Goal: Task Accomplishment & Management: Complete application form

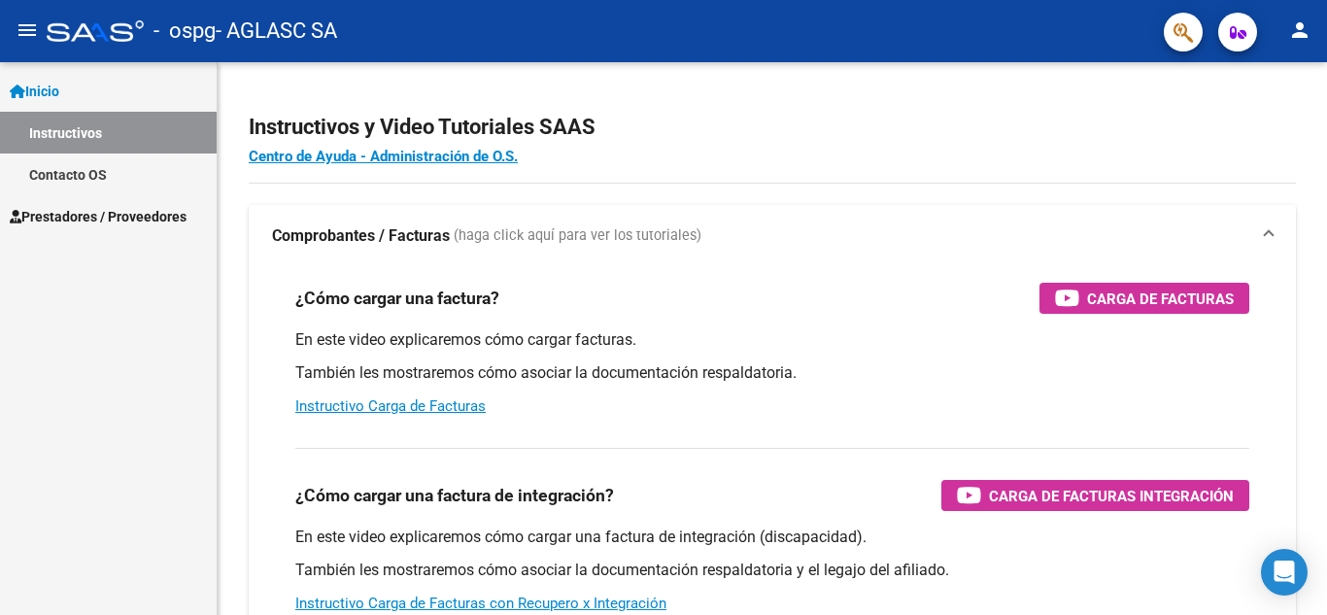
click at [74, 84] on link "Inicio" at bounding box center [108, 91] width 217 height 42
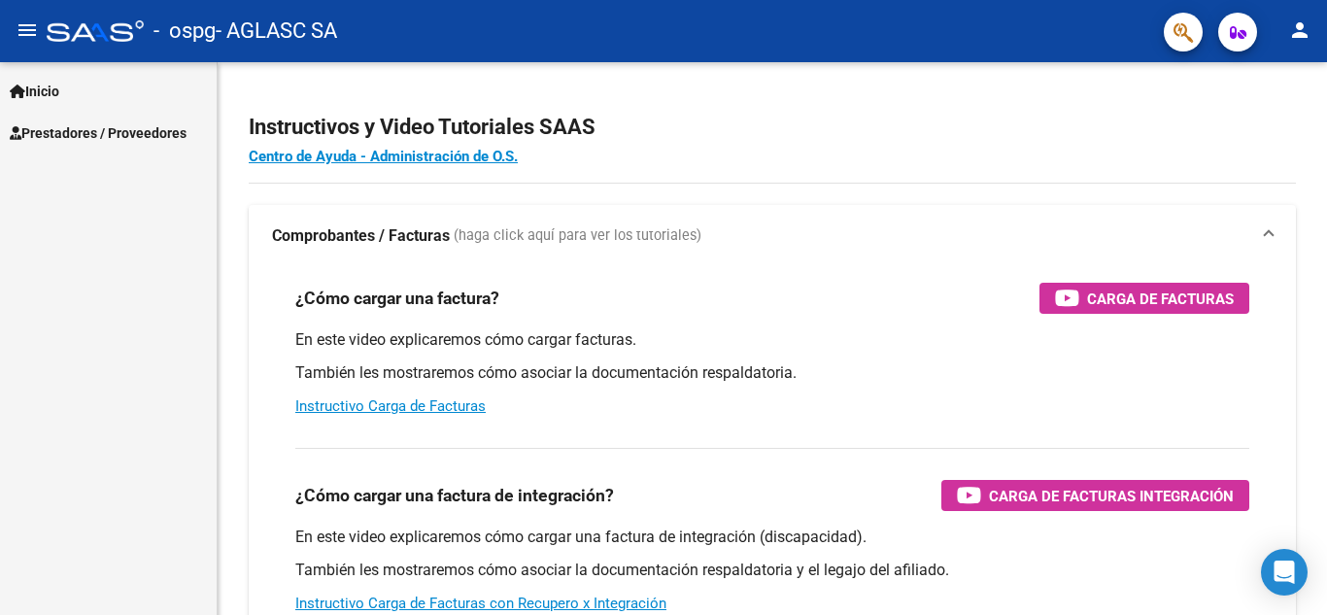
click at [74, 84] on link "Inicio" at bounding box center [108, 91] width 217 height 42
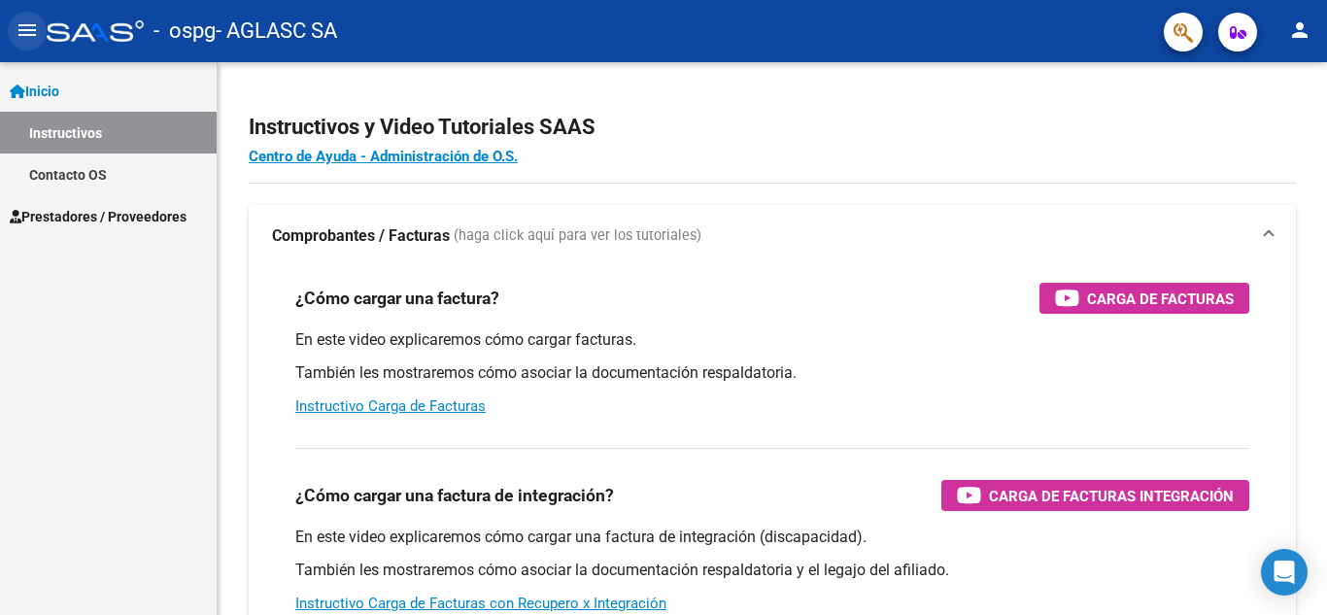
click at [29, 32] on mat-icon "menu" at bounding box center [27, 29] width 23 height 23
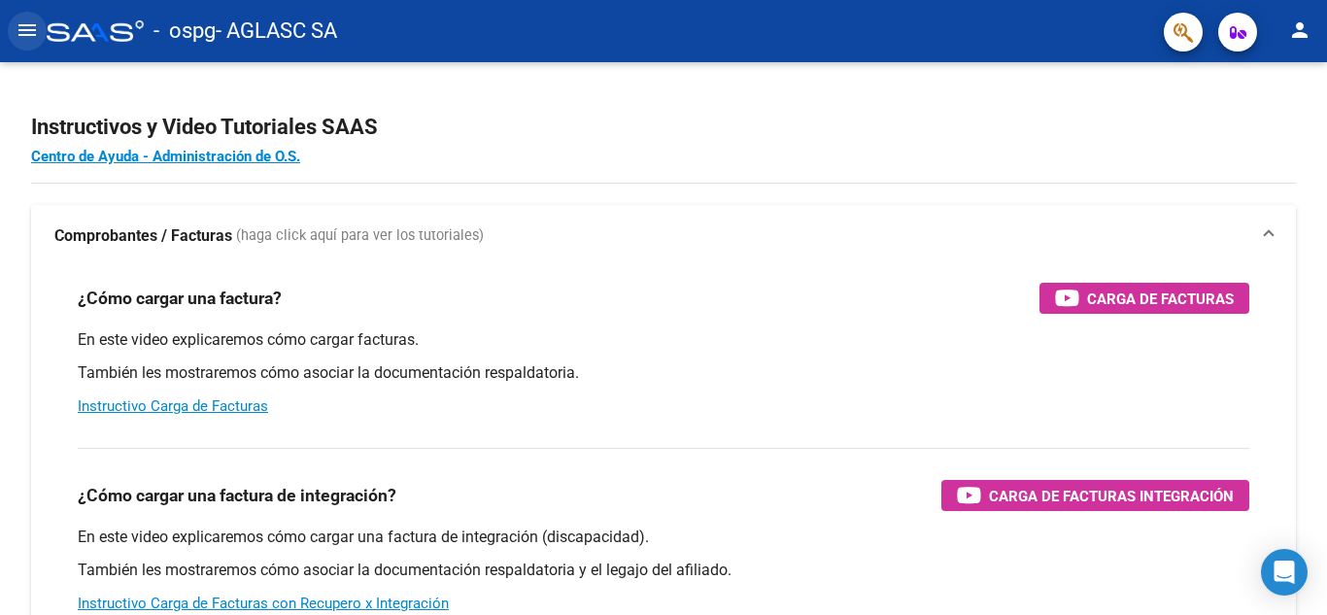
click at [29, 32] on mat-icon "menu" at bounding box center [27, 29] width 23 height 23
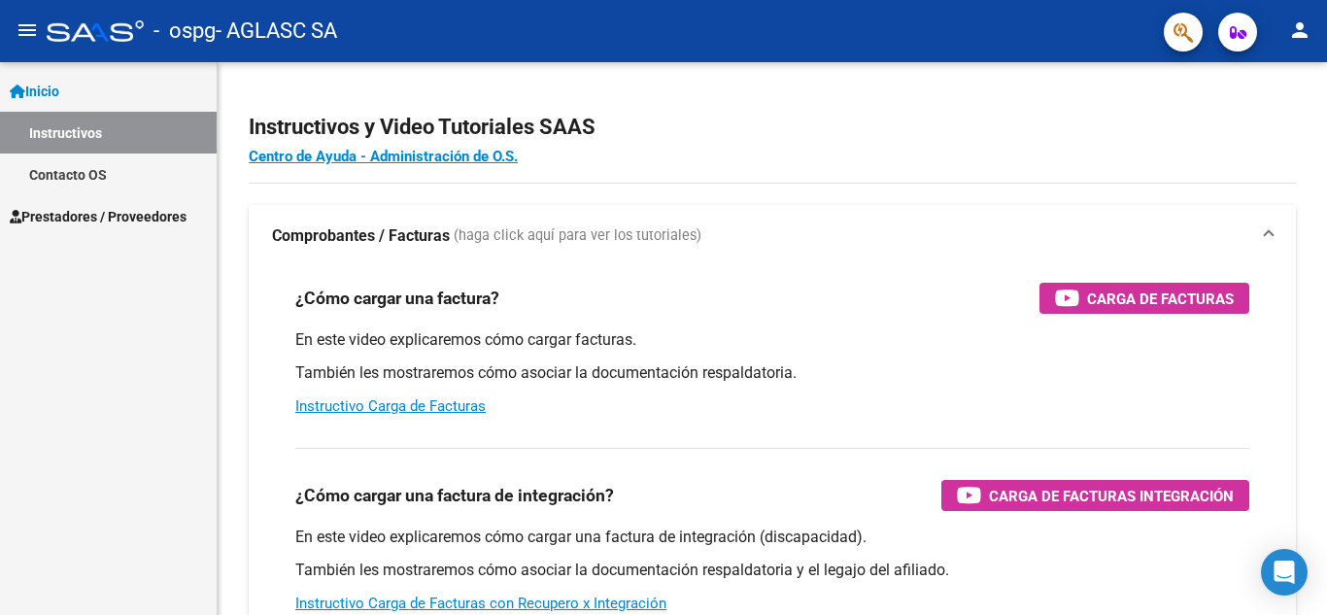
click at [141, 221] on span "Prestadores / Proveedores" at bounding box center [98, 216] width 177 height 21
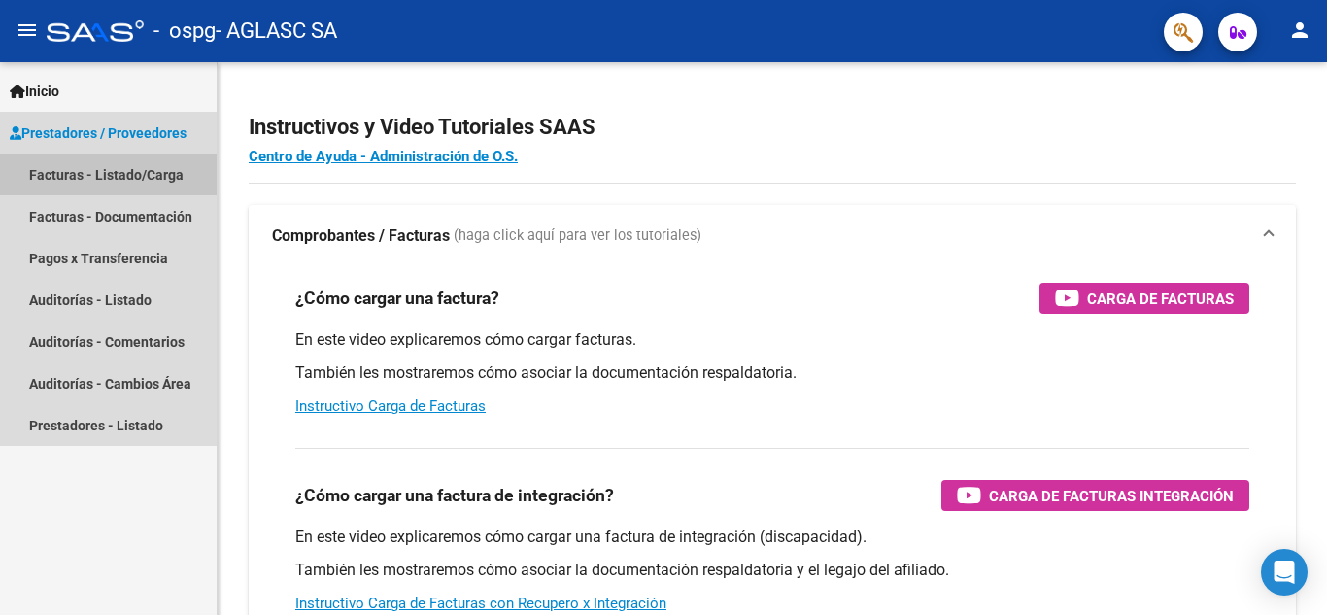
click at [132, 173] on link "Facturas - Listado/Carga" at bounding box center [108, 174] width 217 height 42
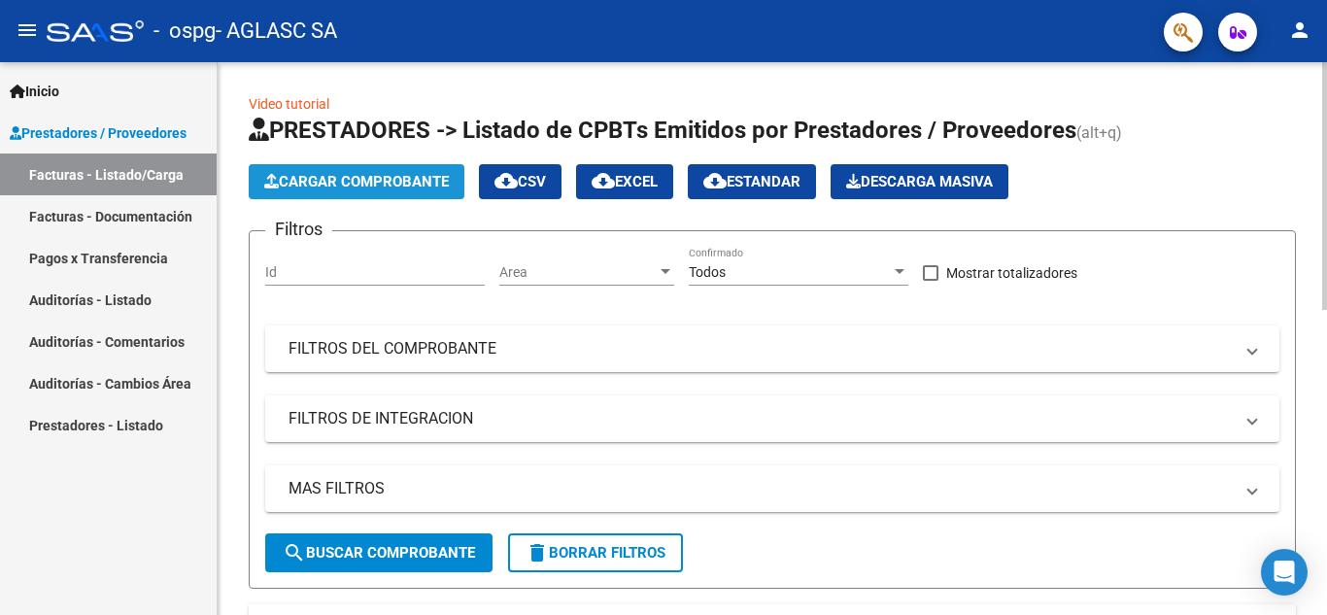
click at [284, 175] on span "Cargar Comprobante" at bounding box center [356, 181] width 185 height 17
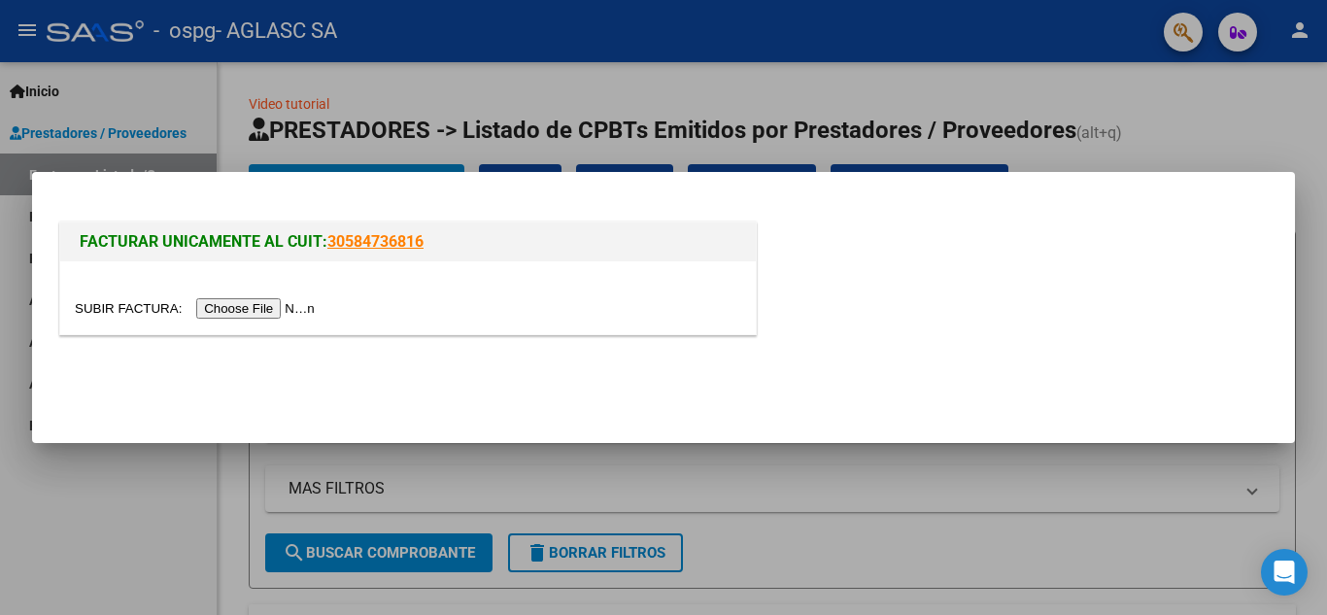
click at [252, 308] on input "file" at bounding box center [198, 308] width 246 height 20
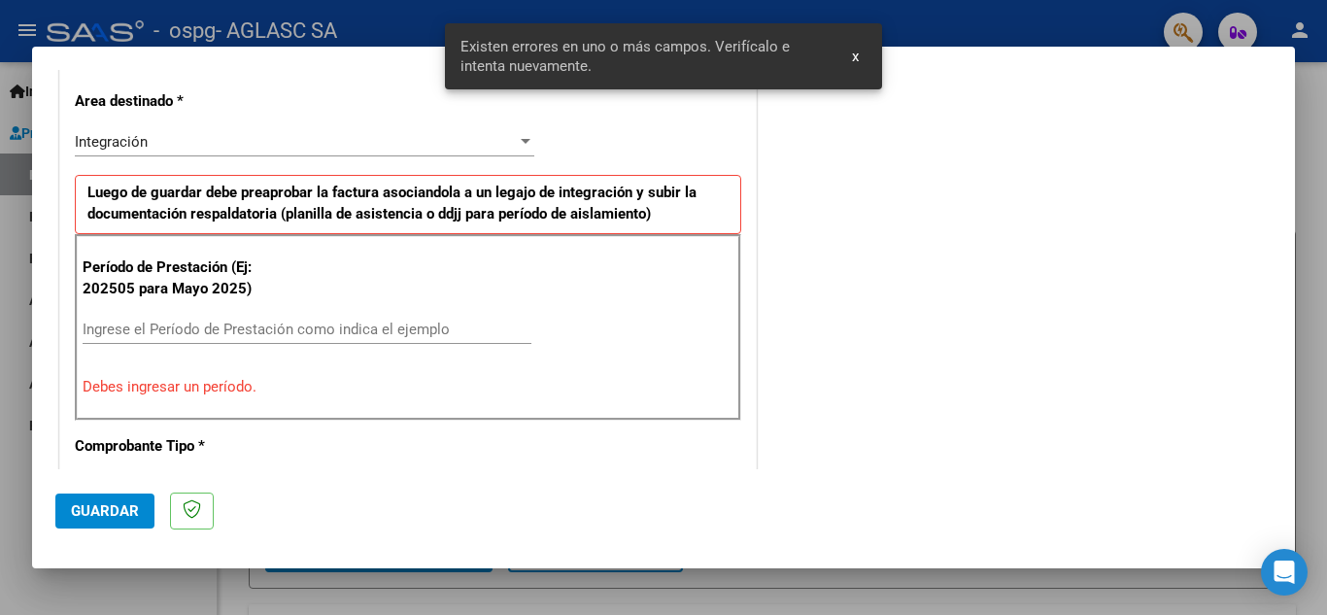
scroll to position [440, 0]
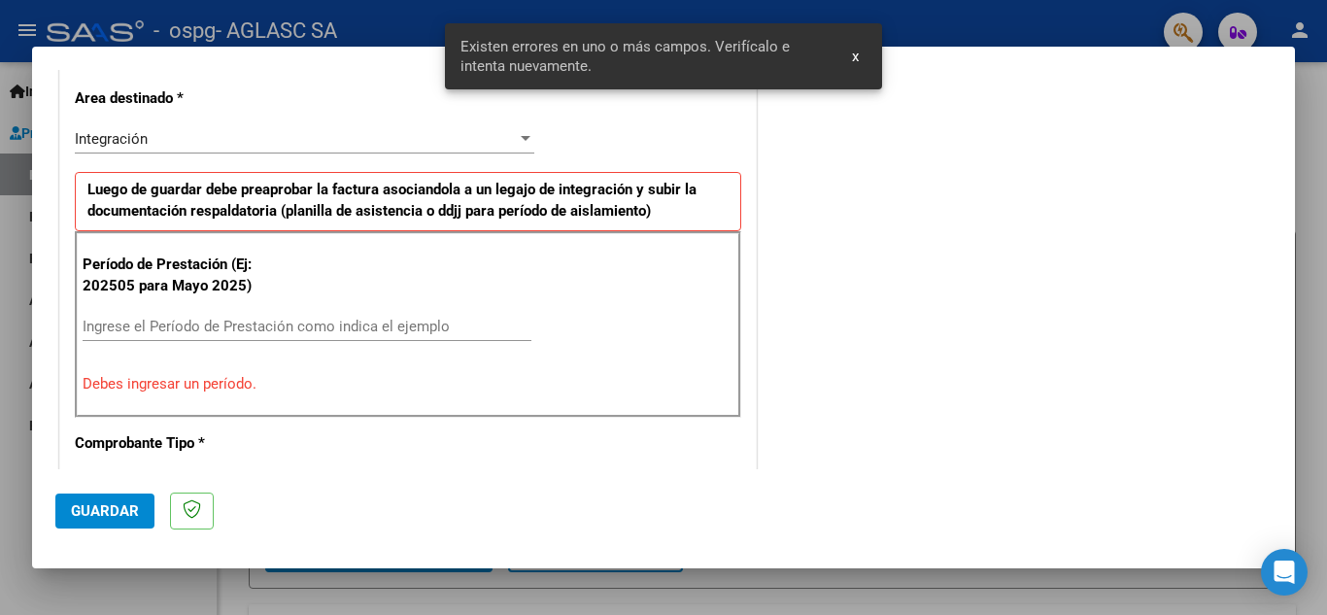
click at [301, 321] on input "Ingrese el Período de Prestación como indica el ejemplo" at bounding box center [307, 326] width 449 height 17
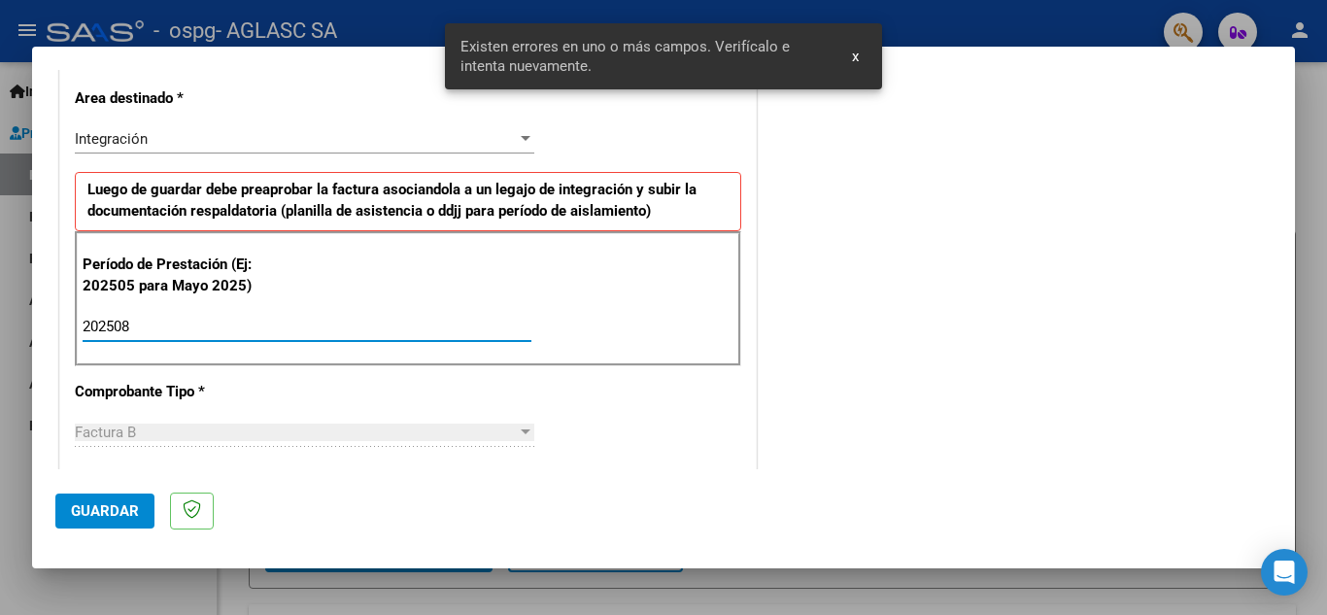
type input "202508"
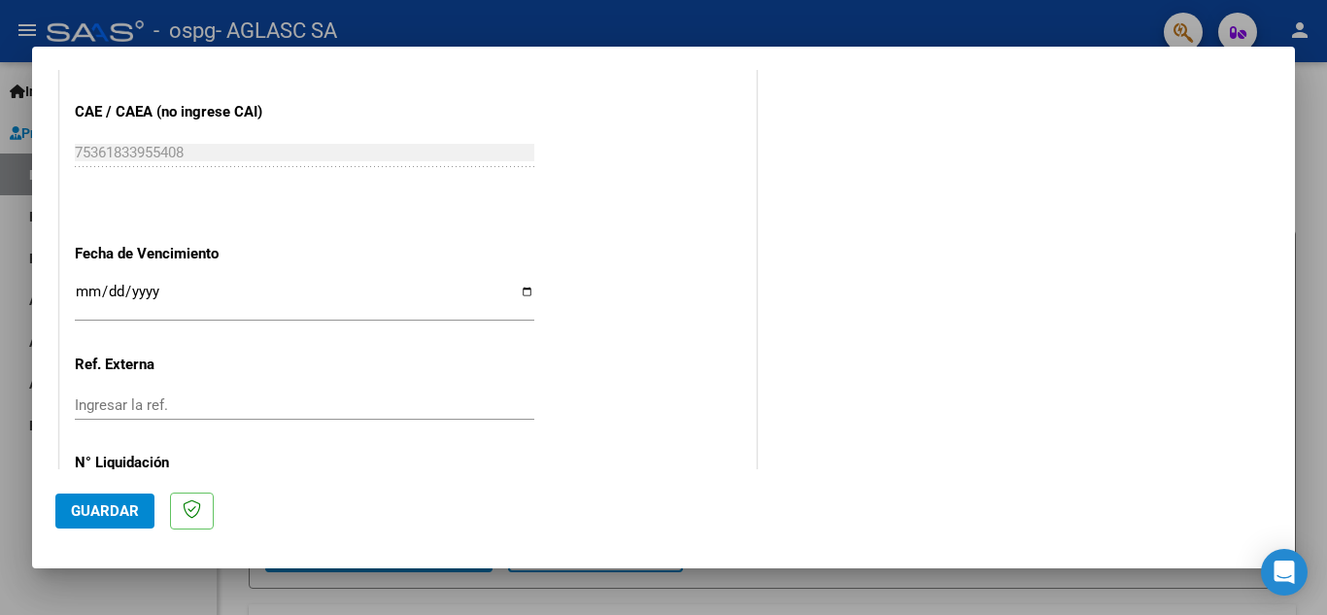
scroll to position [1225, 0]
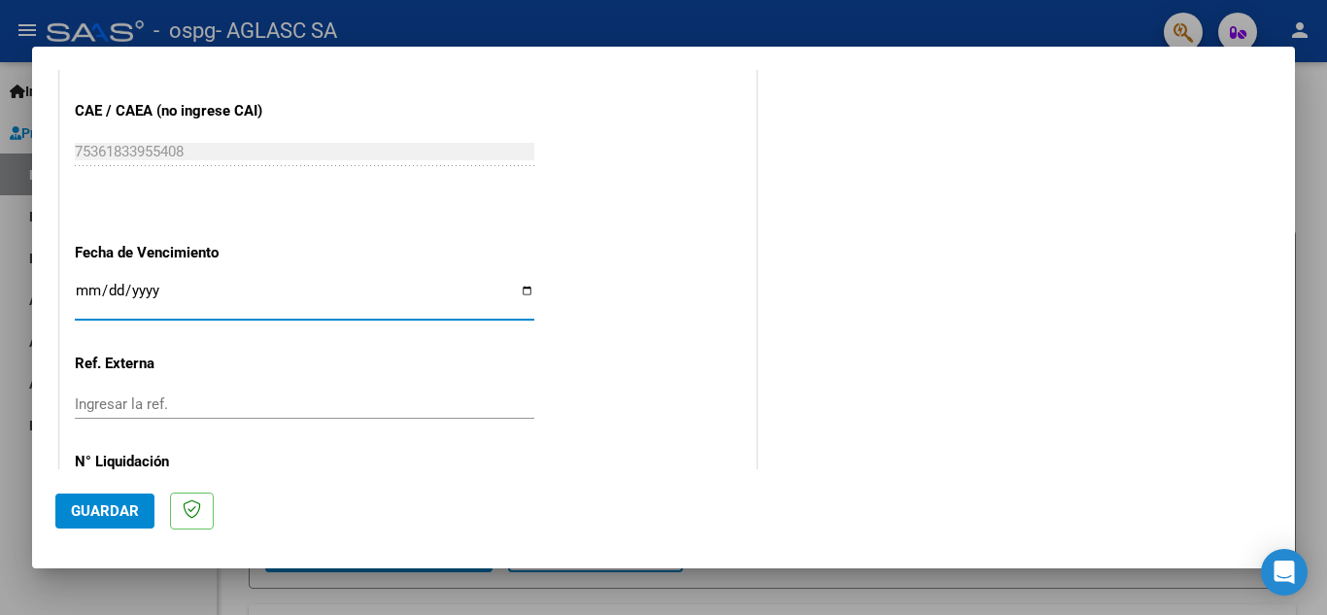
click at [514, 287] on input "Ingresar la fecha" at bounding box center [304, 298] width 459 height 31
type input "[DATE]"
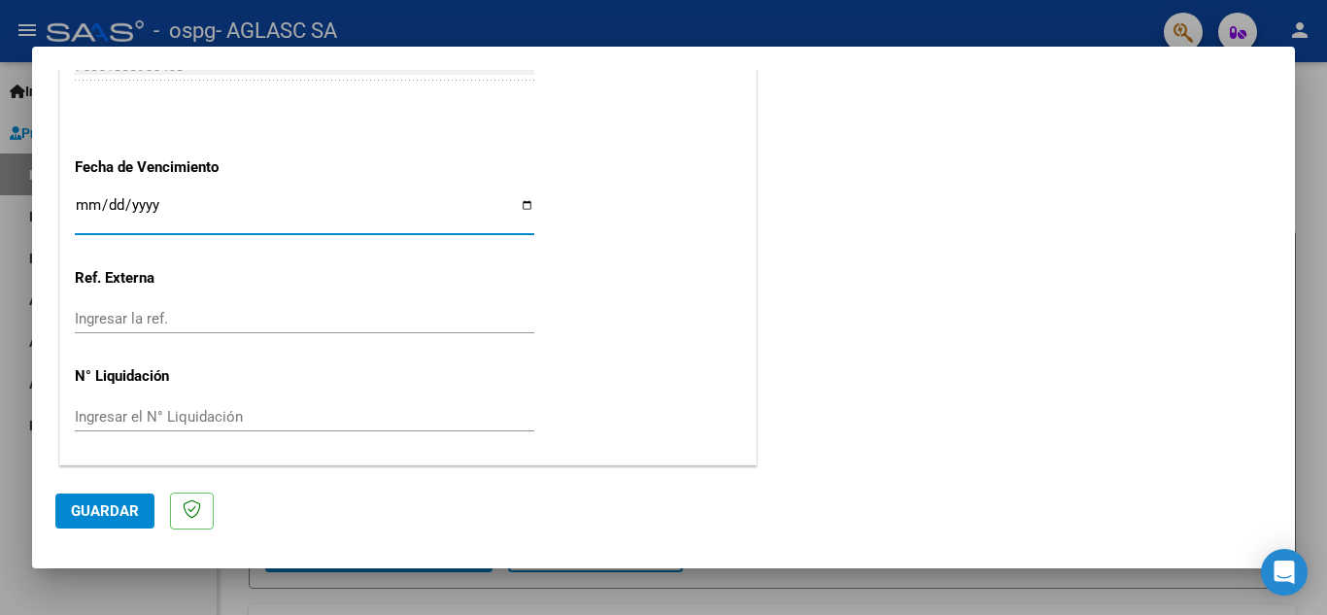
click at [112, 500] on button "Guardar" at bounding box center [104, 510] width 99 height 35
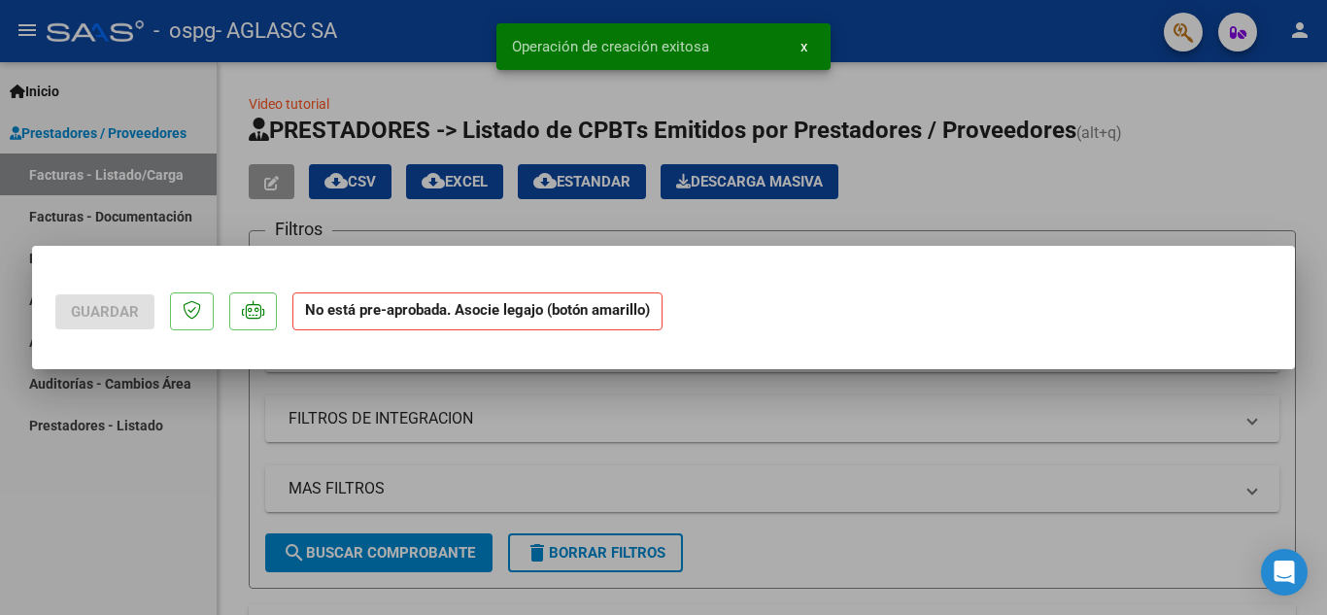
scroll to position [0, 0]
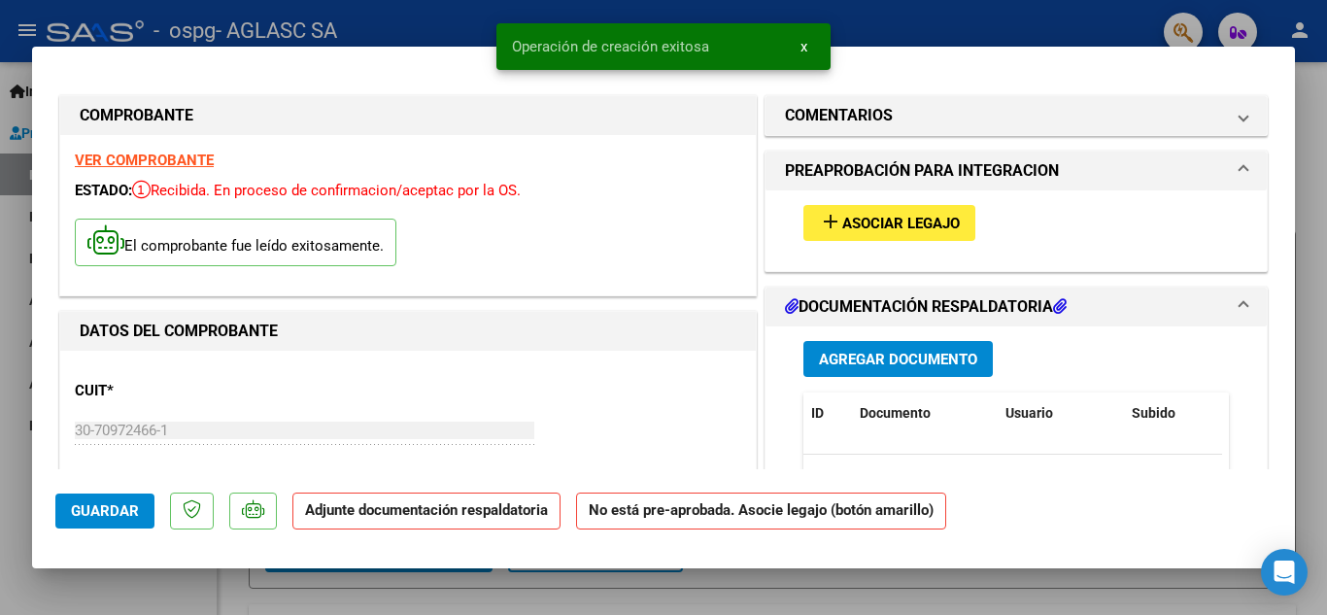
click at [906, 215] on span "Asociar Legajo" at bounding box center [901, 223] width 118 height 17
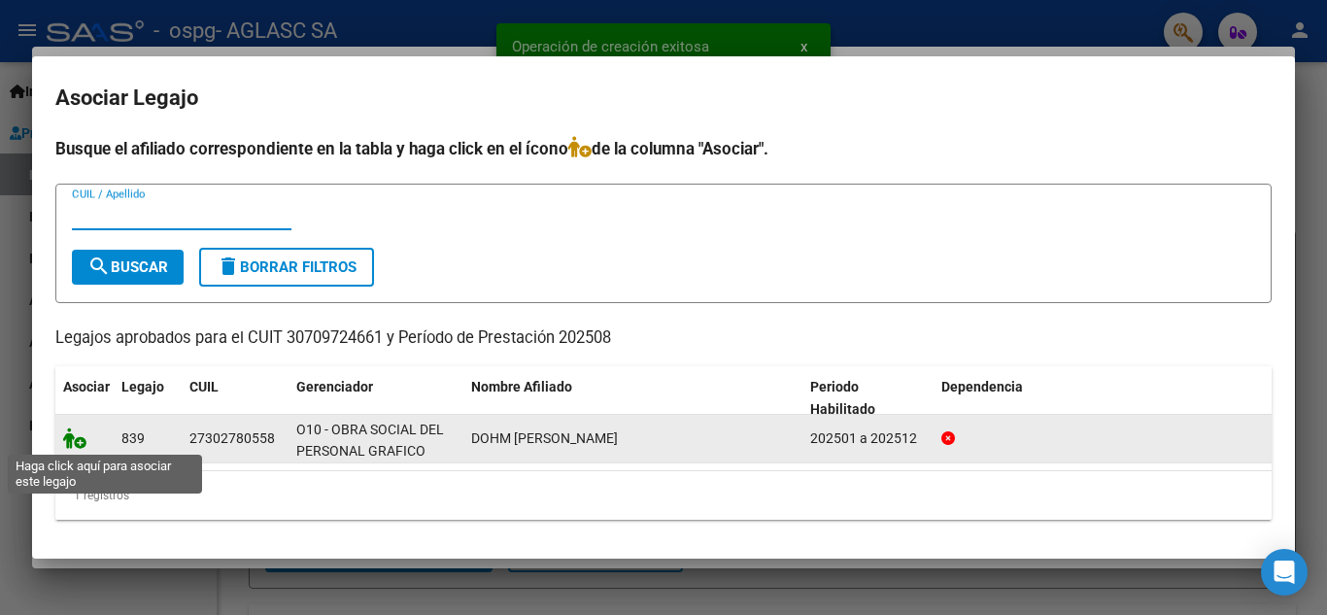
click at [75, 433] on icon at bounding box center [74, 437] width 23 height 21
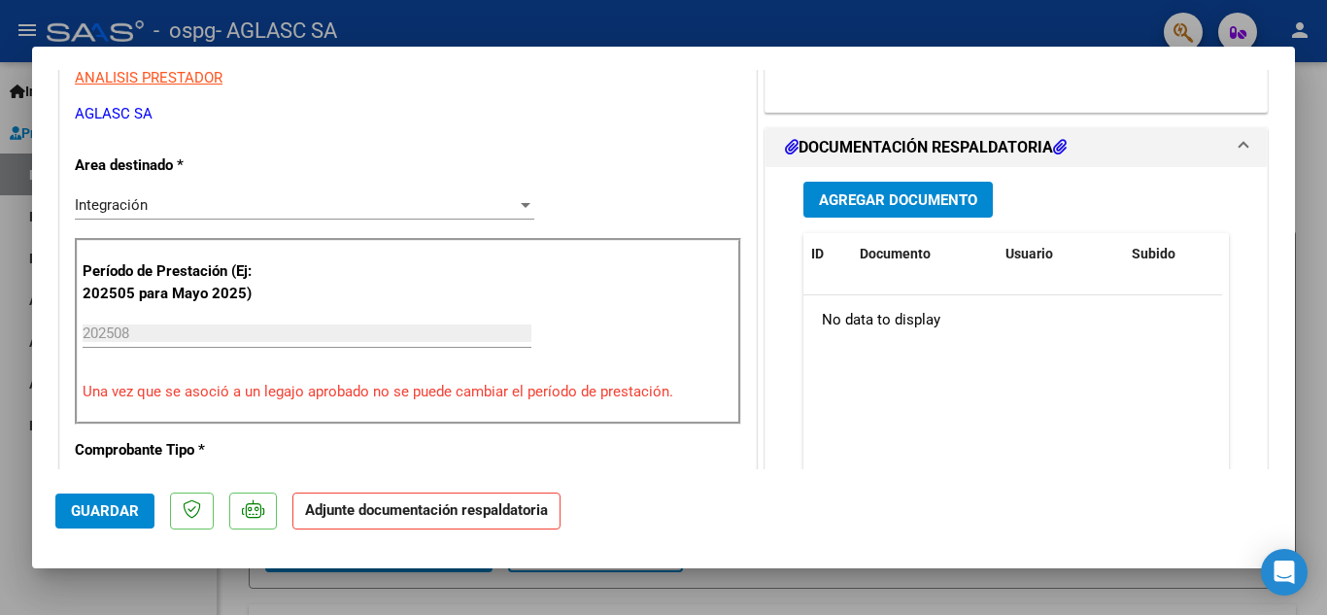
scroll to position [408, 0]
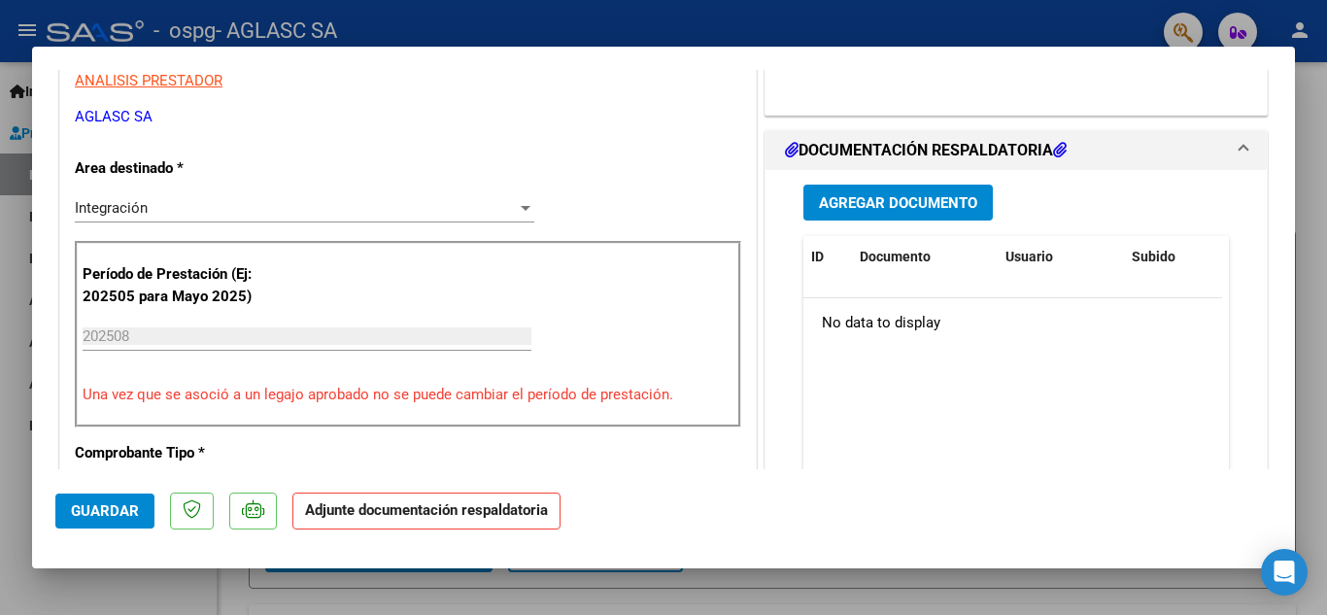
click at [918, 201] on span "Agregar Documento" at bounding box center [898, 202] width 158 height 17
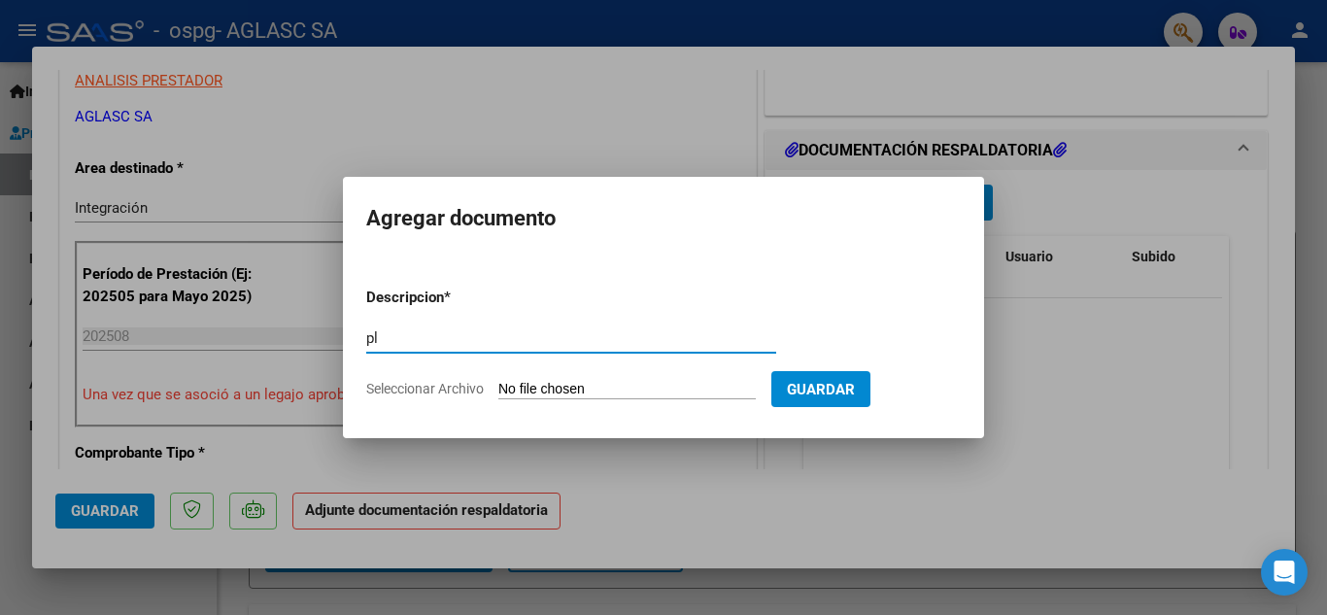
type input "p"
type input "Planilla de asistencia"
click at [463, 386] on span "Seleccionar Archivo" at bounding box center [425, 389] width 118 height 16
click at [498, 386] on input "Seleccionar Archivo" at bounding box center [626, 390] width 257 height 18
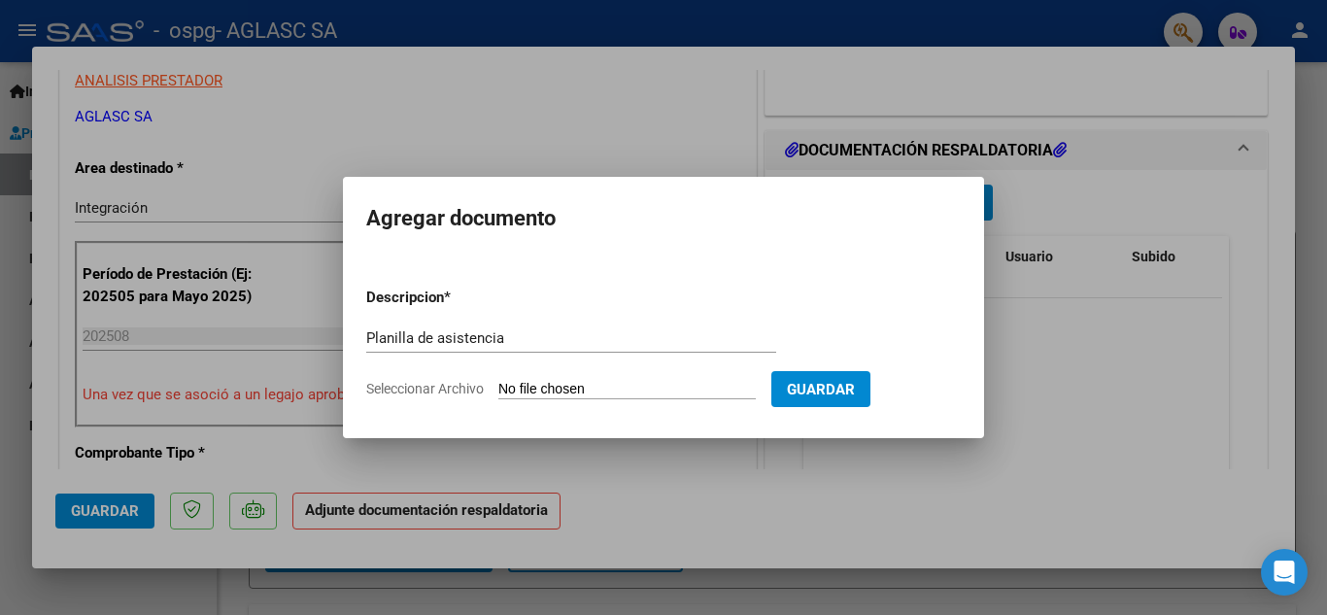
type input "C:\fakepath\PLANILLA DOHM LARA C.D.D AGOSTO 2025_000639.pdf"
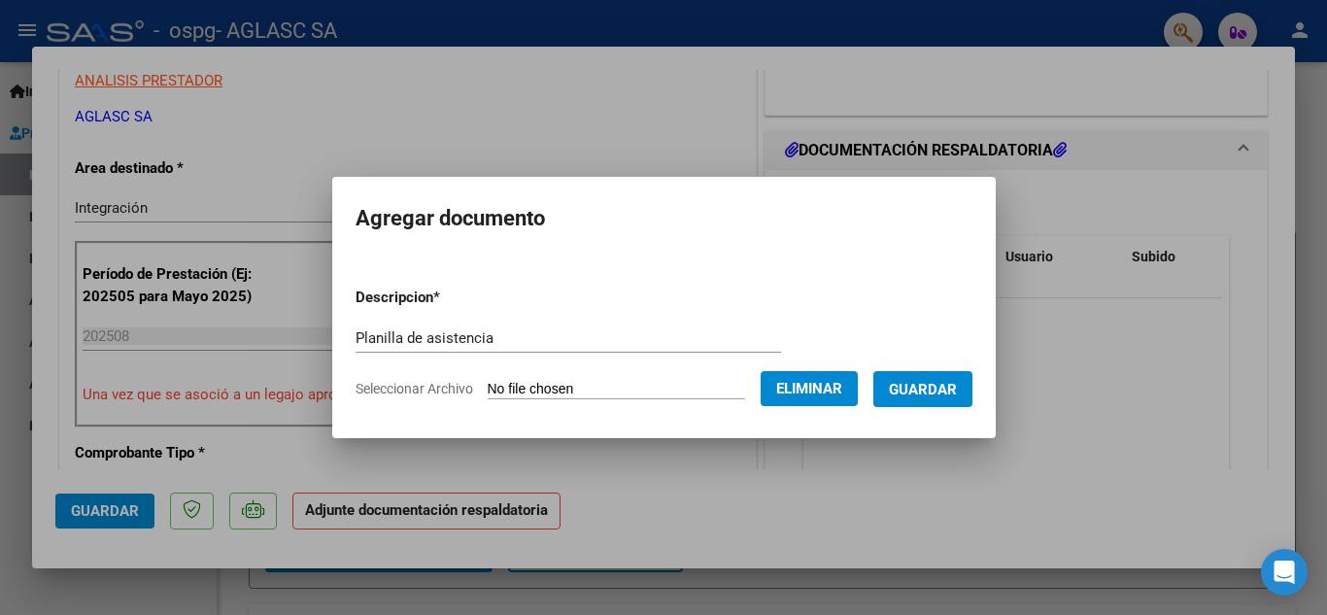
click at [957, 387] on span "Guardar" at bounding box center [923, 389] width 68 height 17
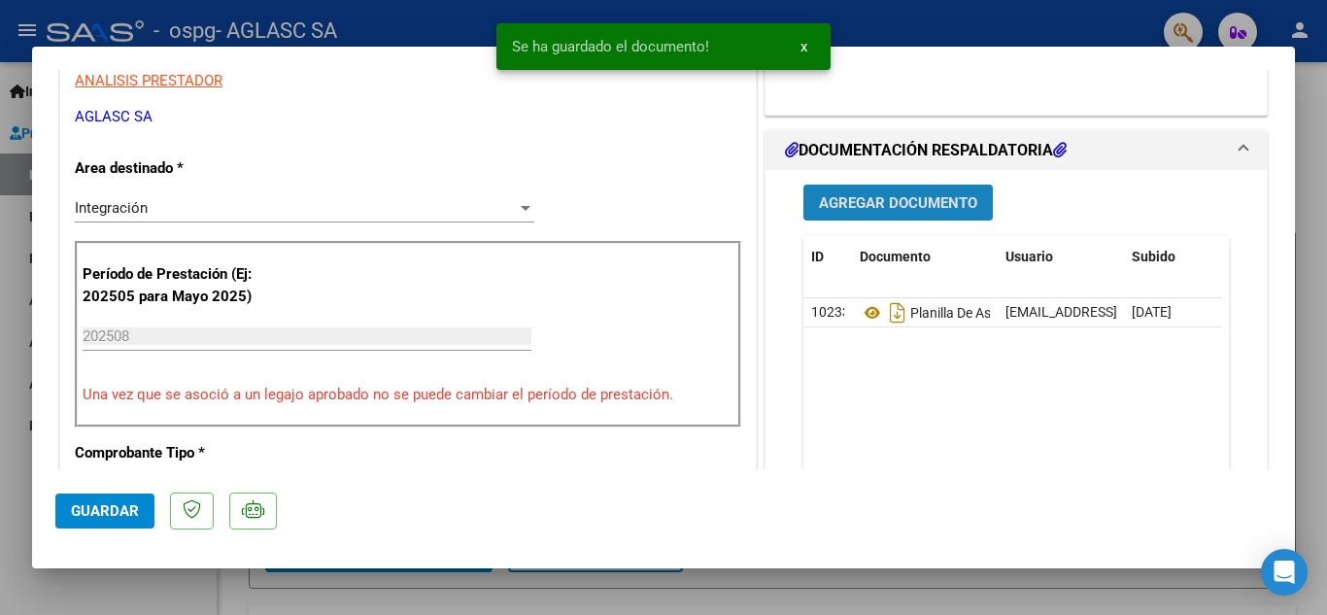
click at [881, 204] on span "Agregar Documento" at bounding box center [898, 202] width 158 height 17
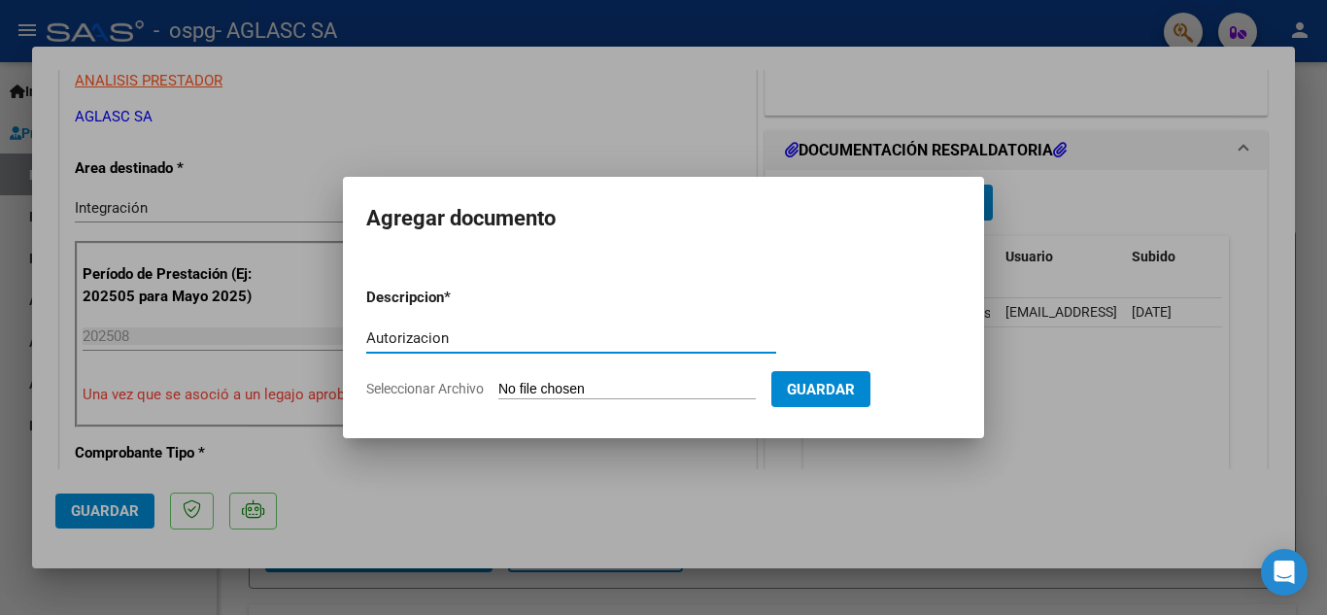
type input "Autorizacion"
click at [443, 385] on span "Seleccionar Archivo" at bounding box center [425, 389] width 118 height 16
click at [498, 385] on input "Seleccionar Archivo" at bounding box center [626, 390] width 257 height 18
type input "C:\fakepath\AUTORIZACION DOHM LARA CDD [DATE]-[DATE].pdf"
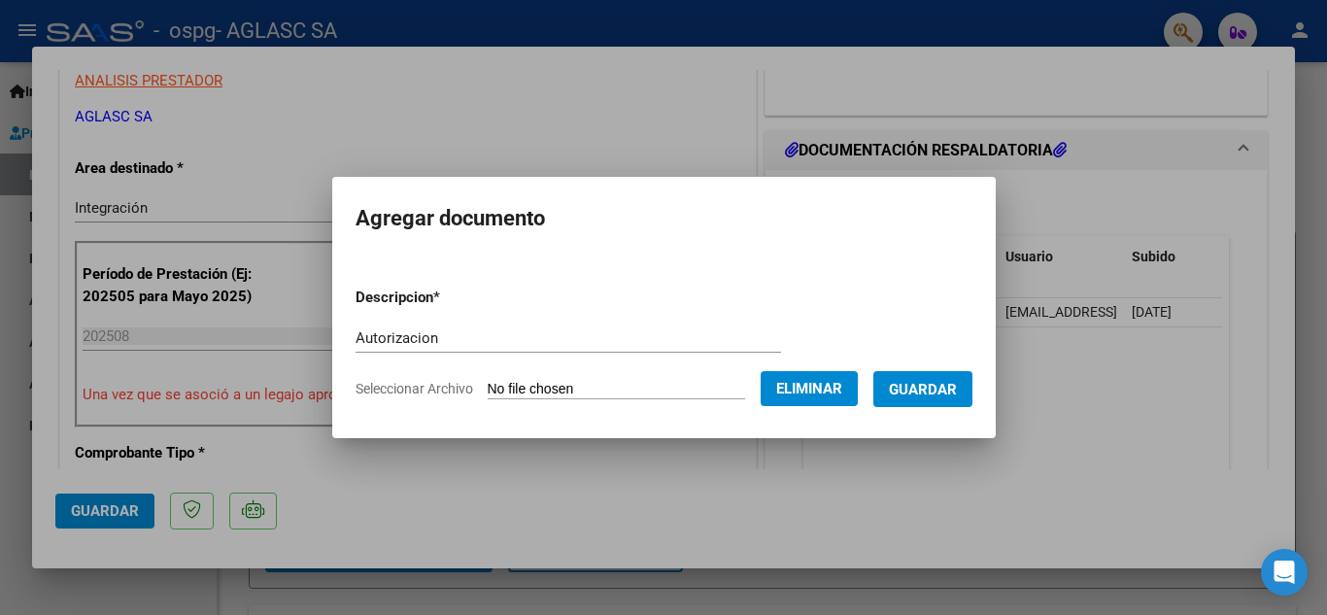
click at [972, 400] on button "Guardar" at bounding box center [922, 389] width 99 height 36
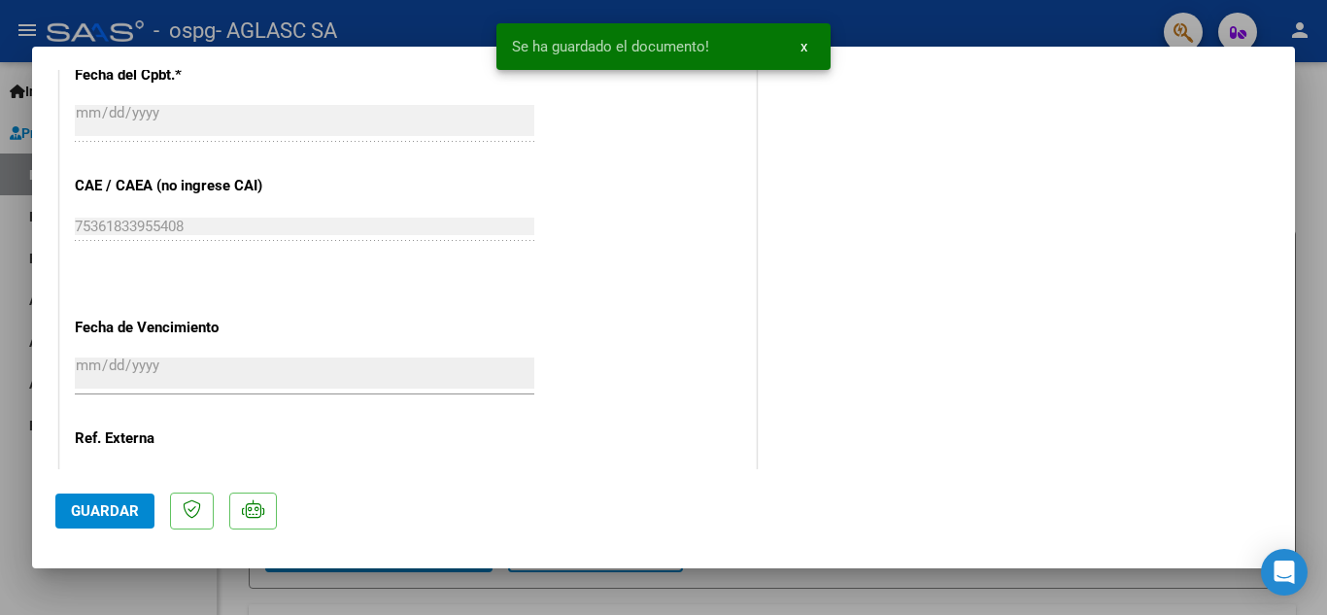
scroll to position [1180, 0]
click at [75, 520] on span "Guardar" at bounding box center [105, 510] width 68 height 17
click at [792, 593] on div at bounding box center [663, 307] width 1327 height 615
type input "$ 0,00"
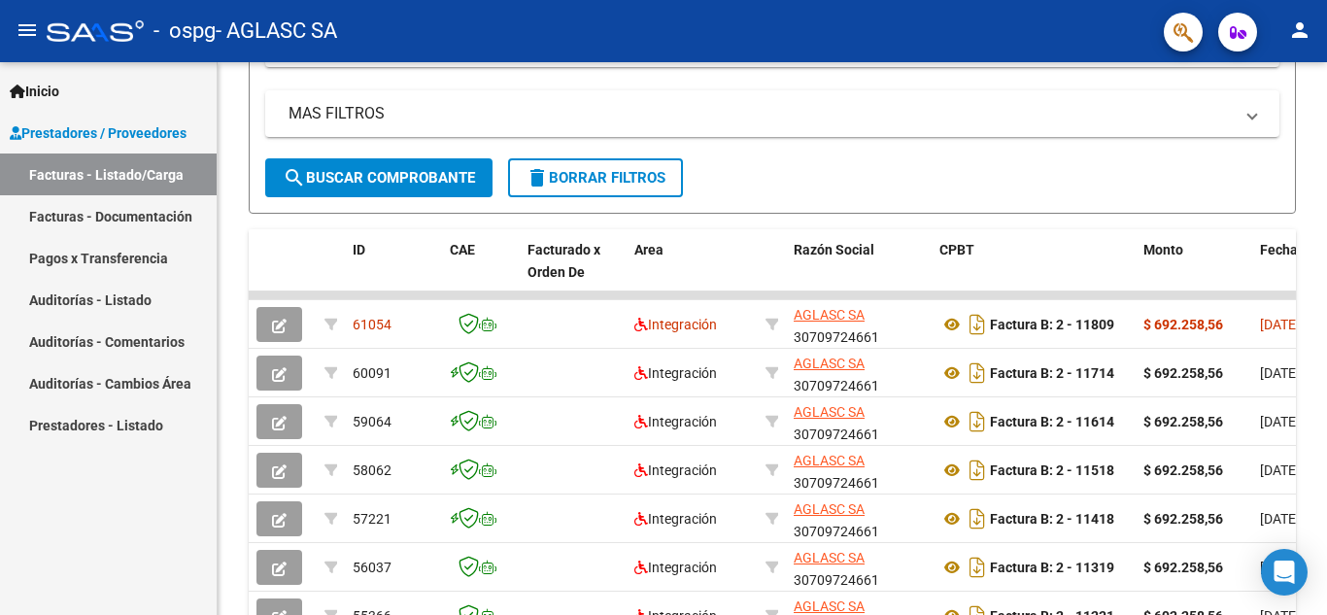
scroll to position [376, 0]
